Goal: Information Seeking & Learning: Learn about a topic

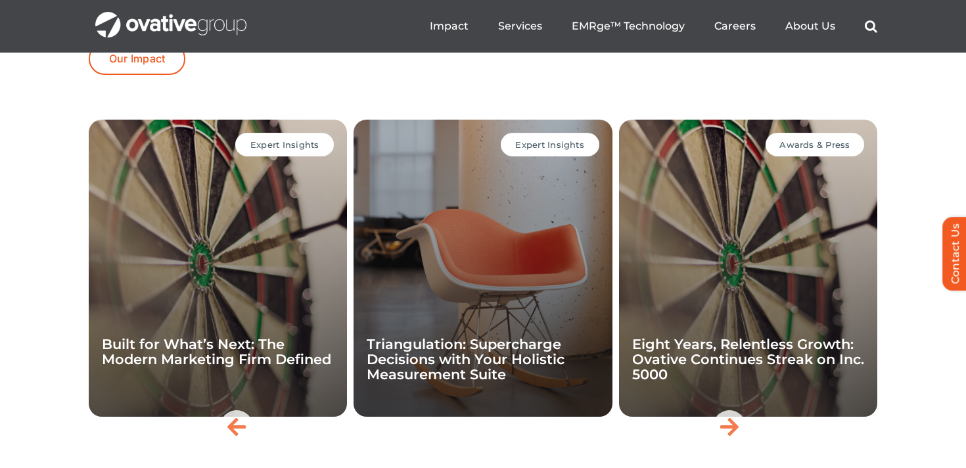
scroll to position [2771, 0]
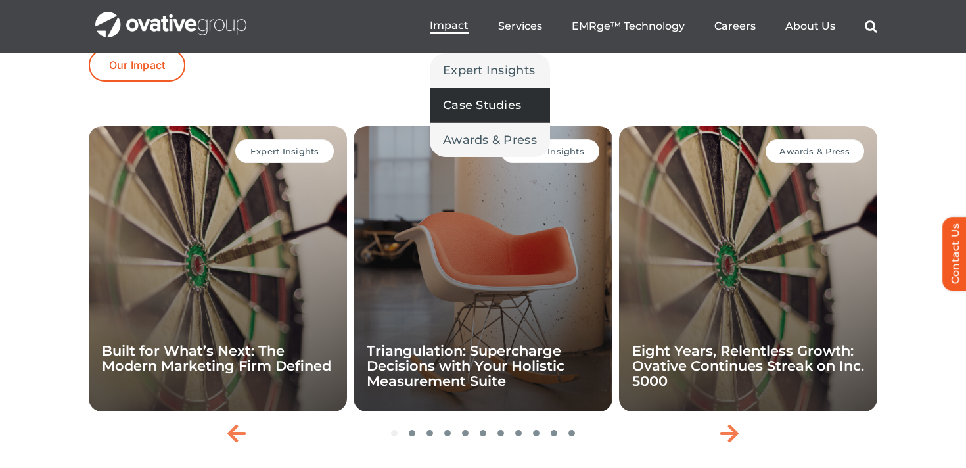
click at [490, 118] on link "Case Studies" at bounding box center [490, 105] width 120 height 34
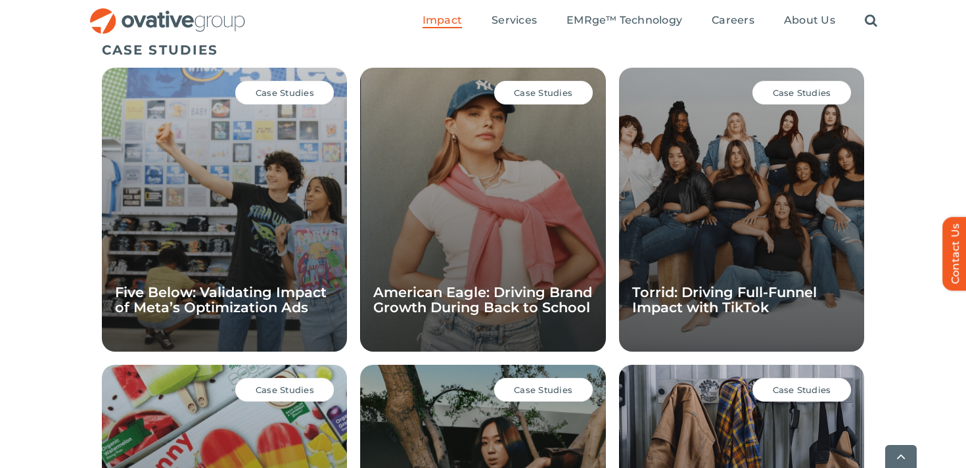
scroll to position [931, 0]
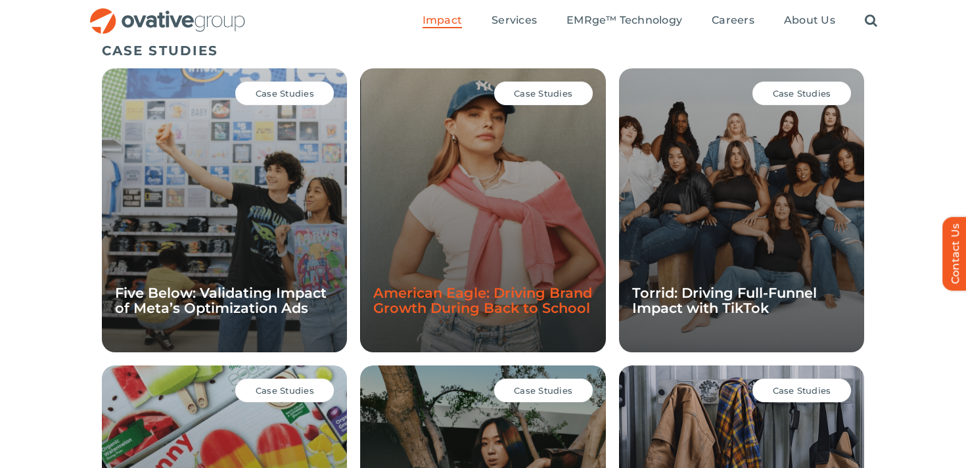
click at [518, 299] on link "American Eagle: Driving Brand Growth During Back to School" at bounding box center [482, 300] width 219 height 32
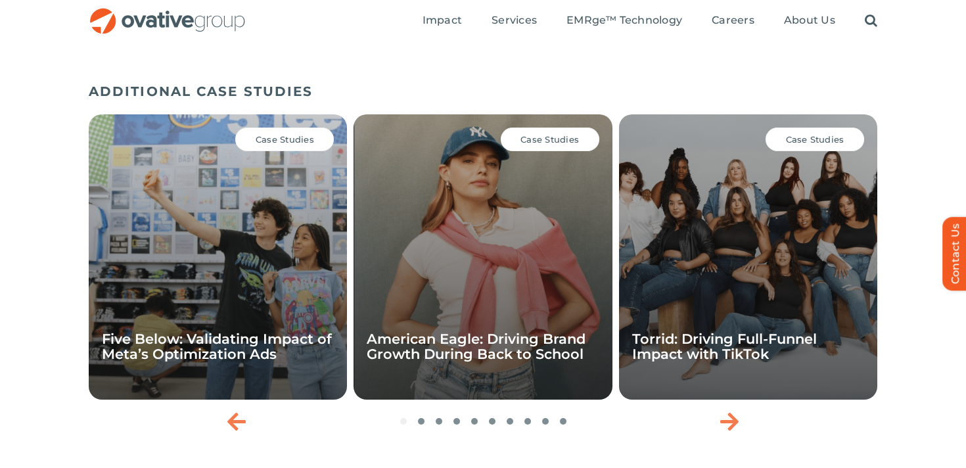
scroll to position [1848, 0]
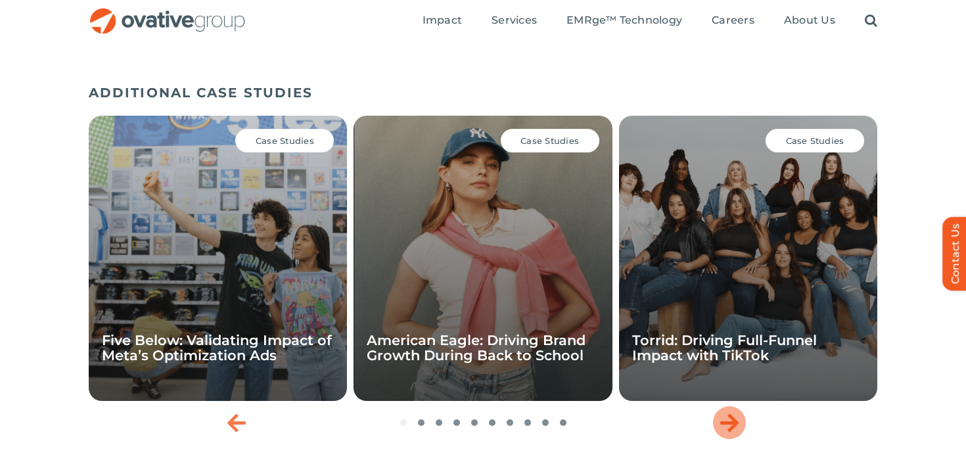
click at [736, 412] on icon "Next slide" at bounding box center [729, 422] width 18 height 21
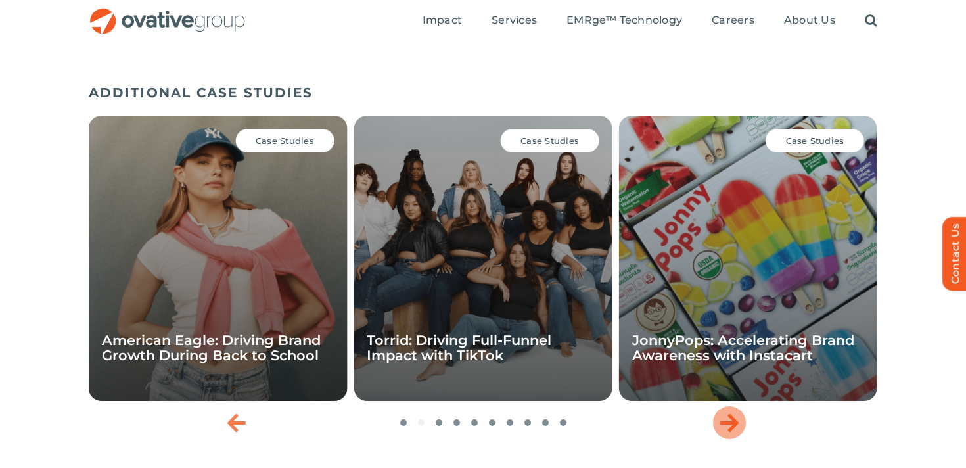
click at [736, 412] on icon "Next slide" at bounding box center [729, 422] width 18 height 21
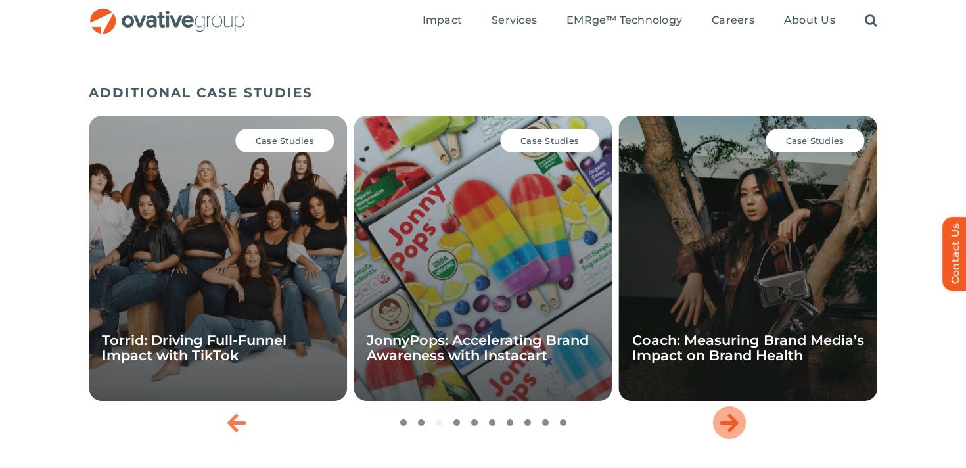
click at [736, 412] on icon "Next slide" at bounding box center [729, 422] width 18 height 21
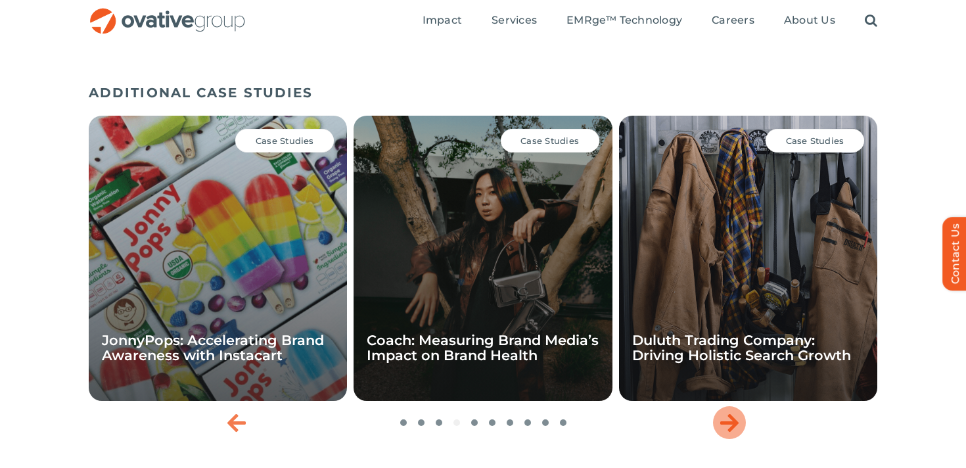
click at [736, 412] on icon "Next slide" at bounding box center [729, 422] width 18 height 21
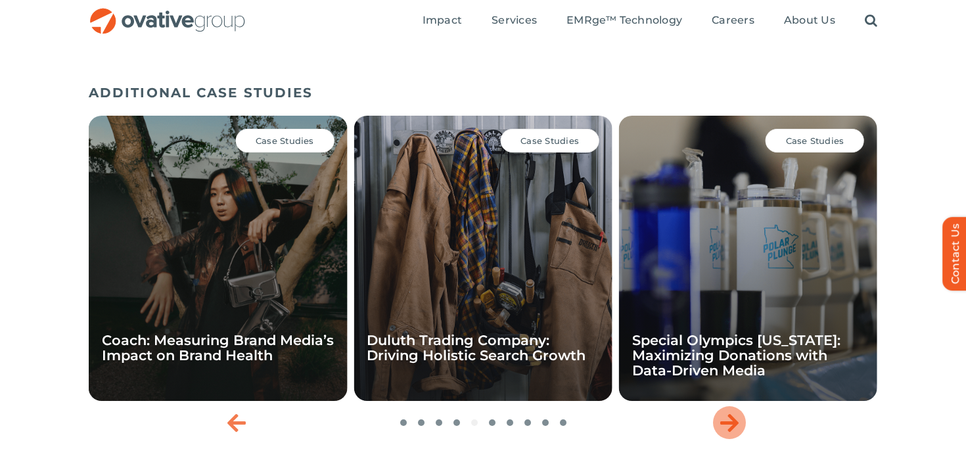
click at [736, 412] on icon "Next slide" at bounding box center [729, 422] width 18 height 21
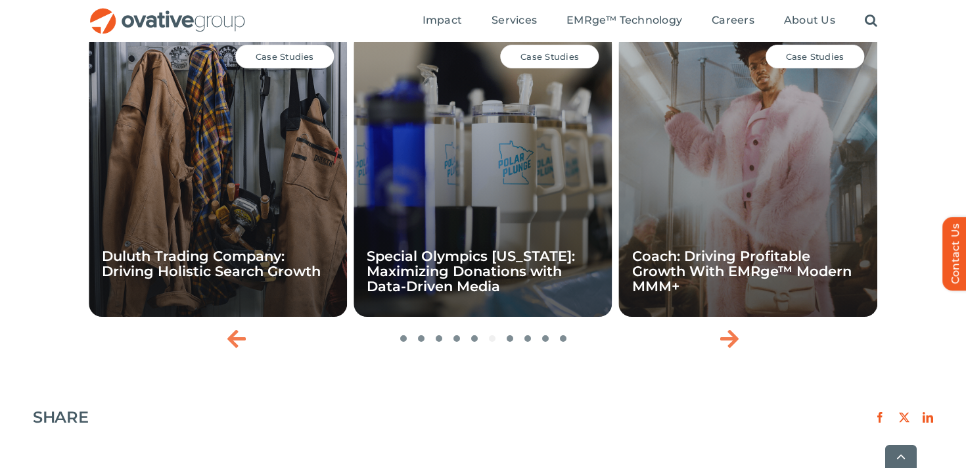
scroll to position [2147, 0]
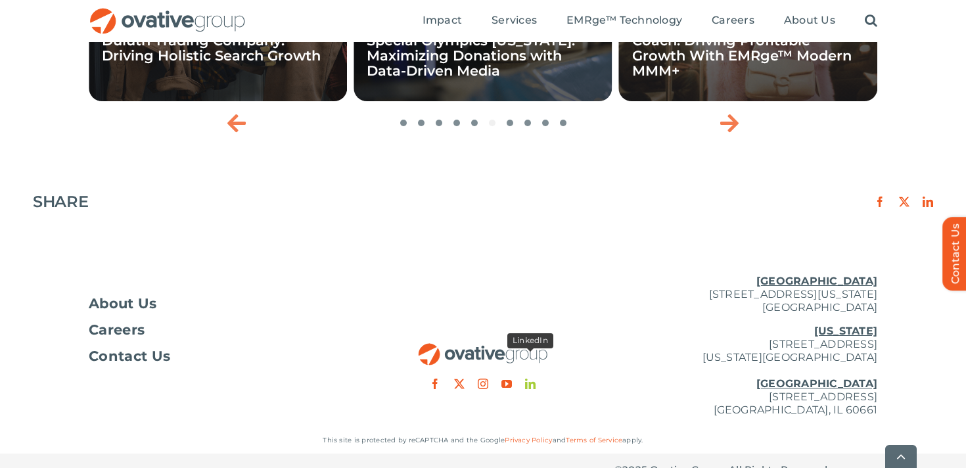
click at [532, 378] on link "linkedin" at bounding box center [530, 383] width 11 height 11
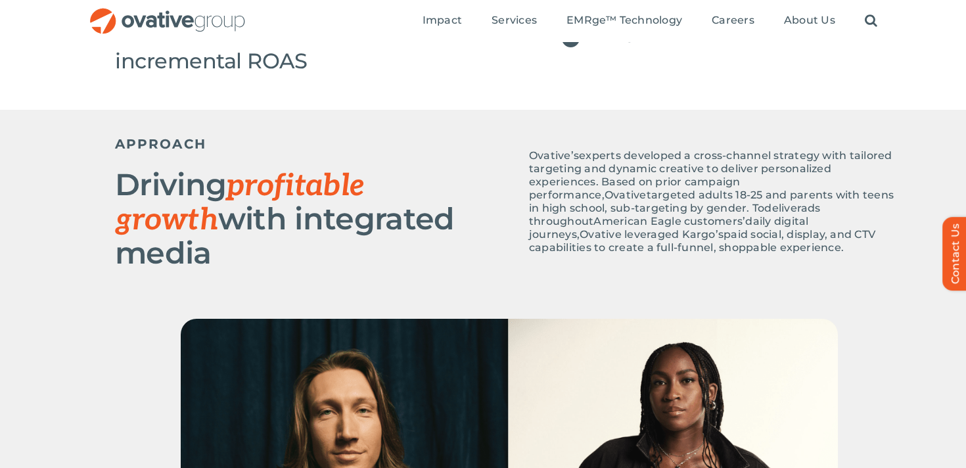
scroll to position [0, 0]
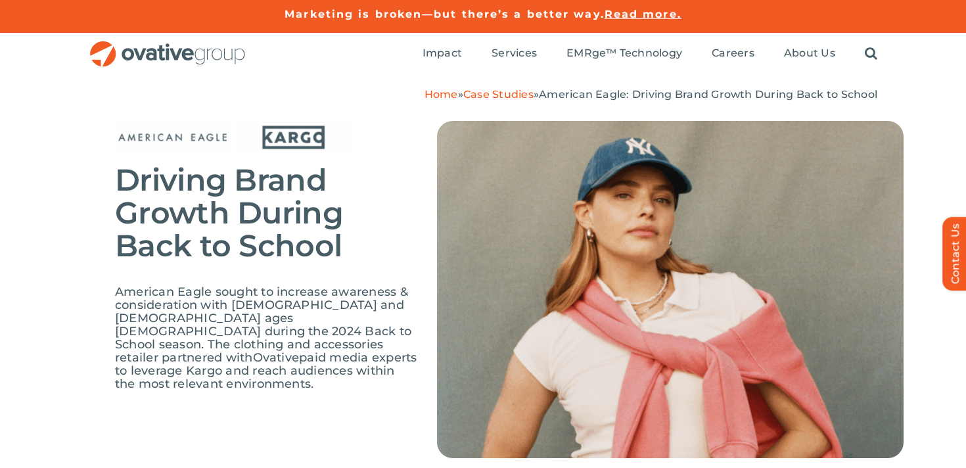
click at [67, 302] on div "Driving Brand Growth During Back to School American Eagle sought to increase aw…" at bounding box center [483, 299] width 966 height 396
click at [95, 354] on div "Driving Brand Growth During Back to School American Eagle sought to increase aw…" at bounding box center [483, 299] width 966 height 396
